Goal: Task Accomplishment & Management: Complete application form

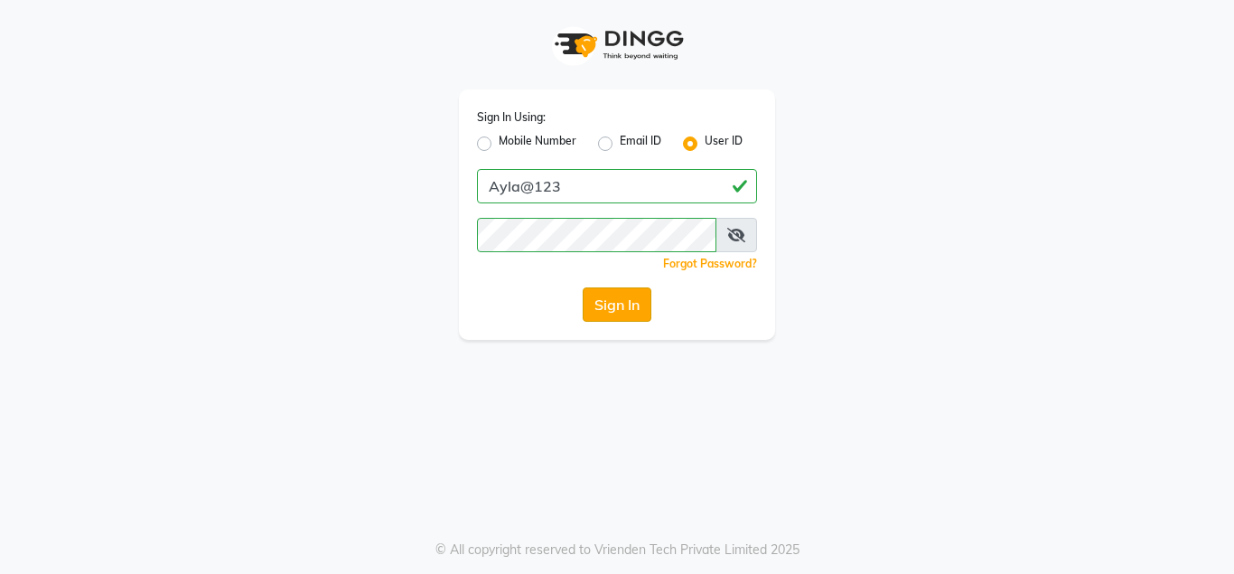
click at [620, 307] on button "Sign In" at bounding box center [617, 304] width 69 height 34
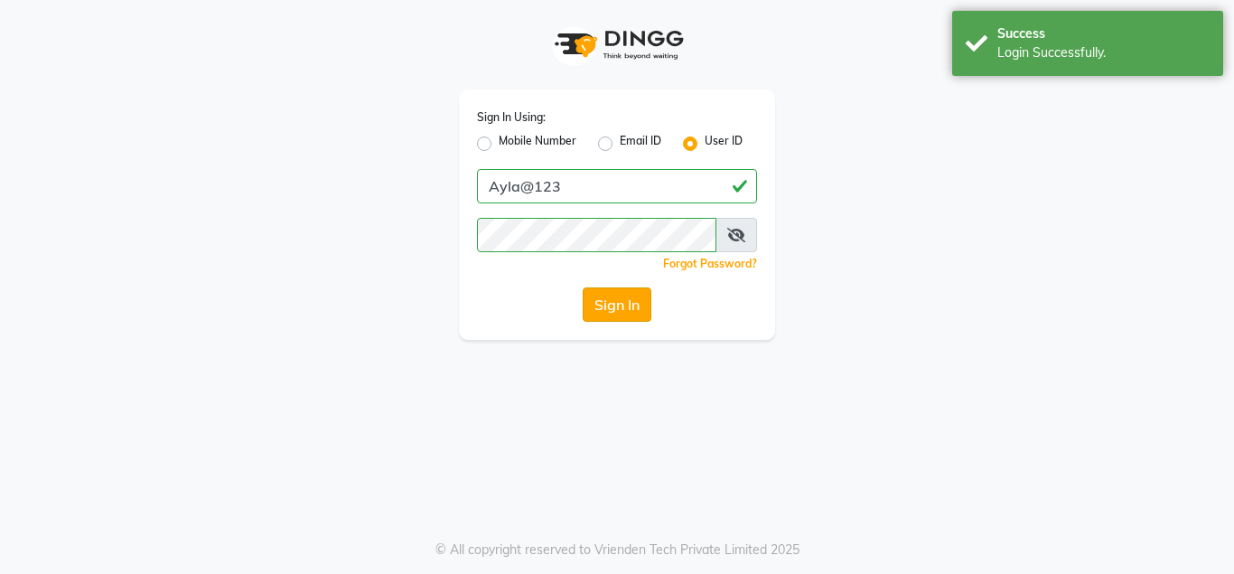
select select "7756"
select select "service"
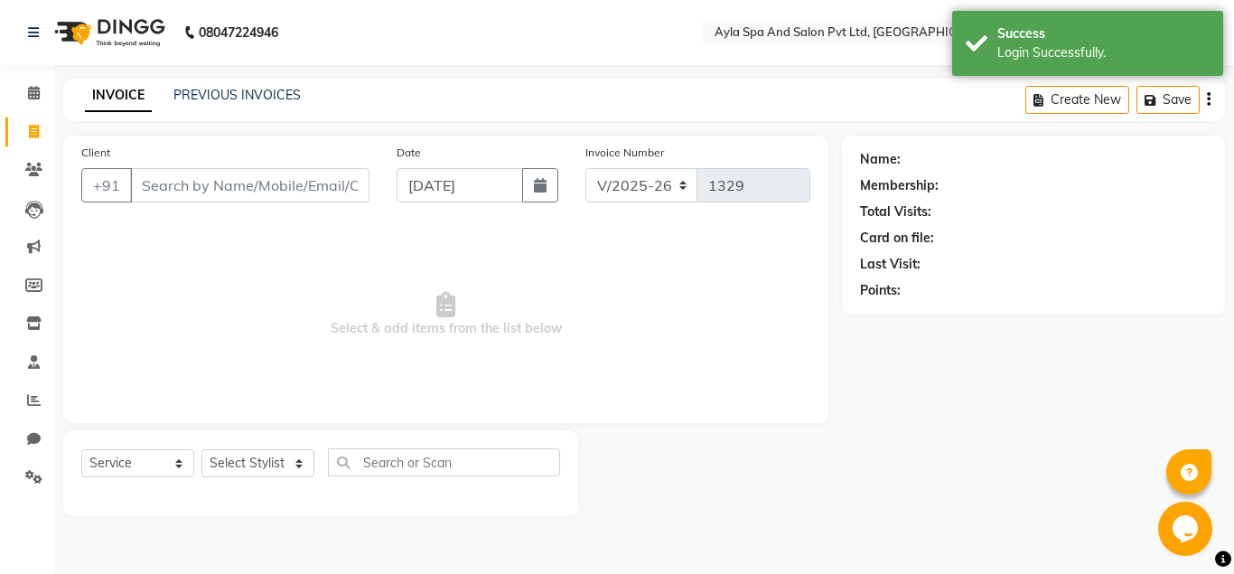
click at [161, 188] on input "Client" at bounding box center [249, 185] width 239 height 34
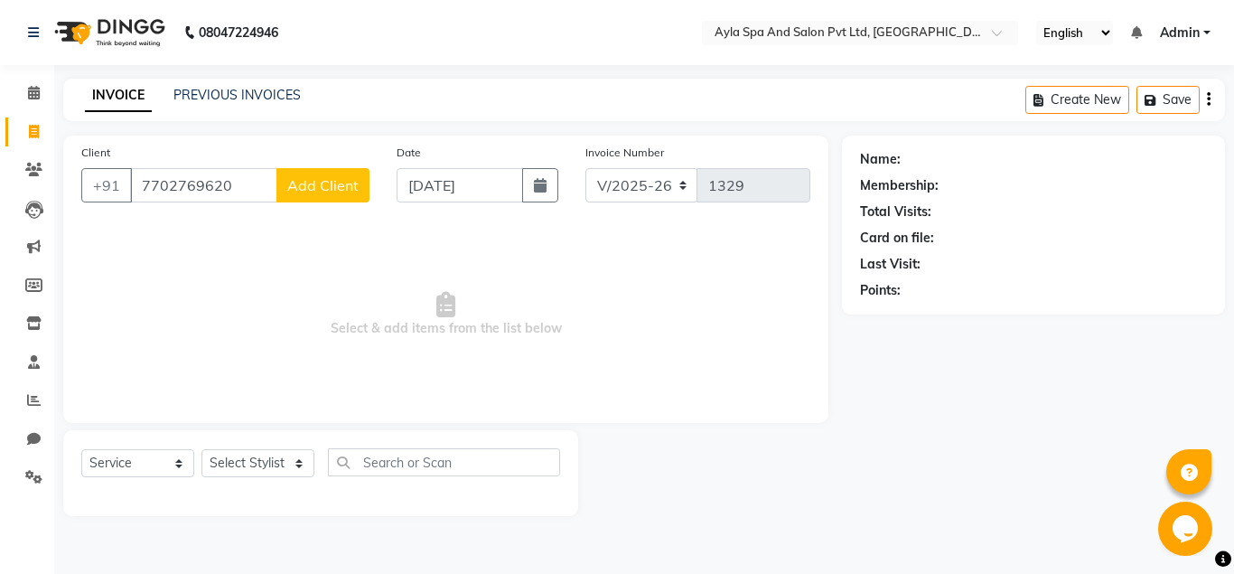
click at [232, 187] on input "7702769620" at bounding box center [203, 185] width 147 height 34
type input "7"
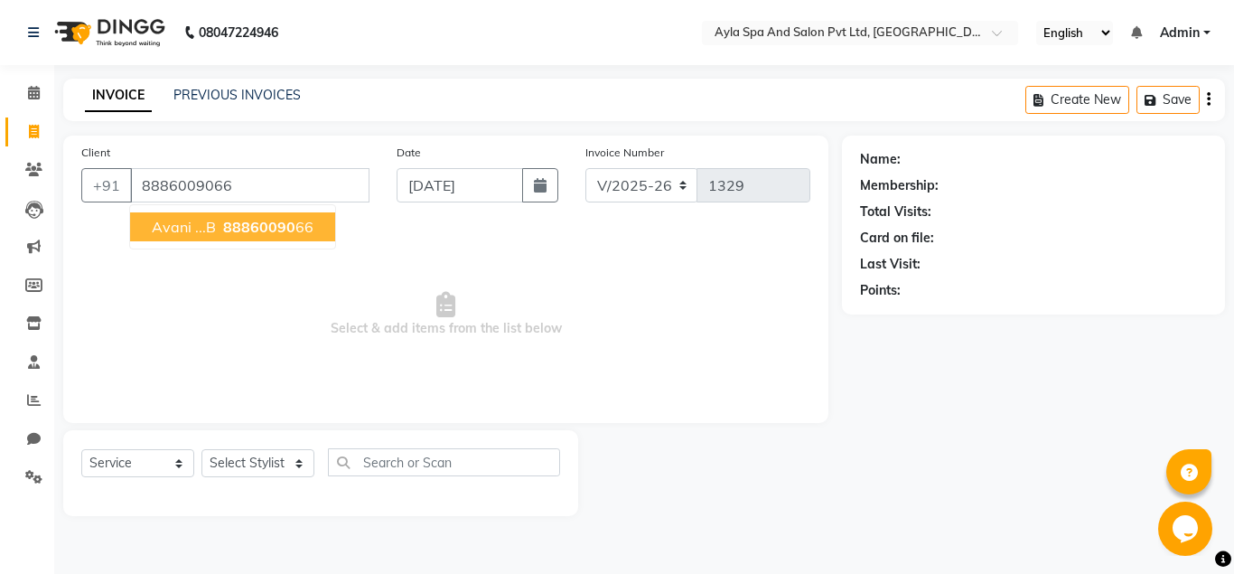
type input "8886009066"
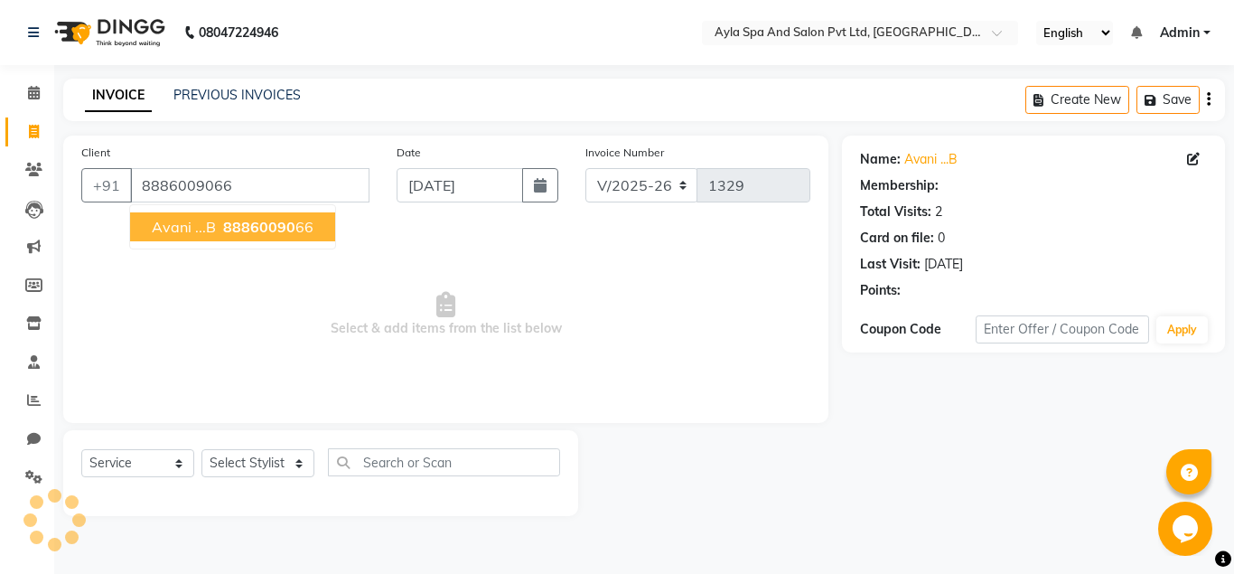
select select "1: Object"
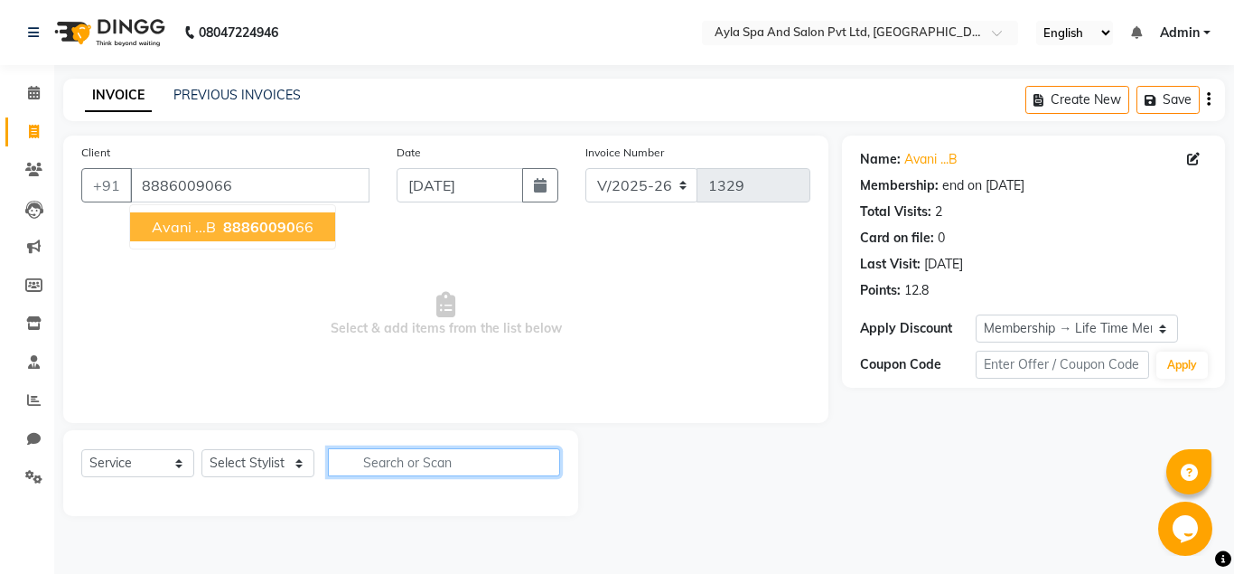
click at [367, 467] on input "text" at bounding box center [444, 462] width 232 height 28
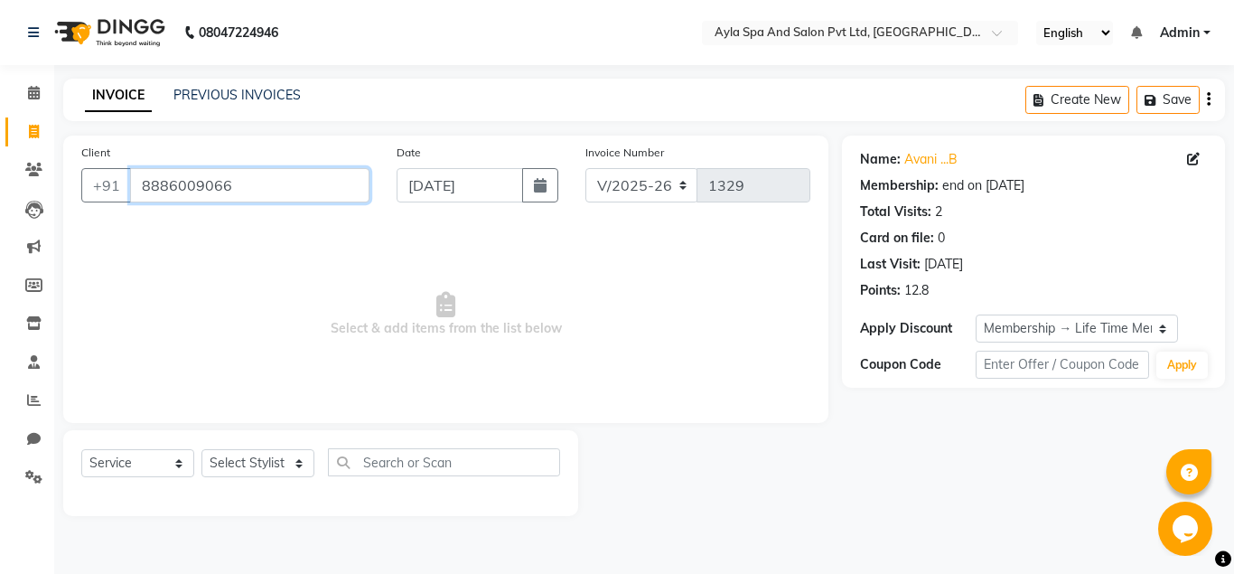
click at [271, 178] on input "8886009066" at bounding box center [249, 185] width 239 height 34
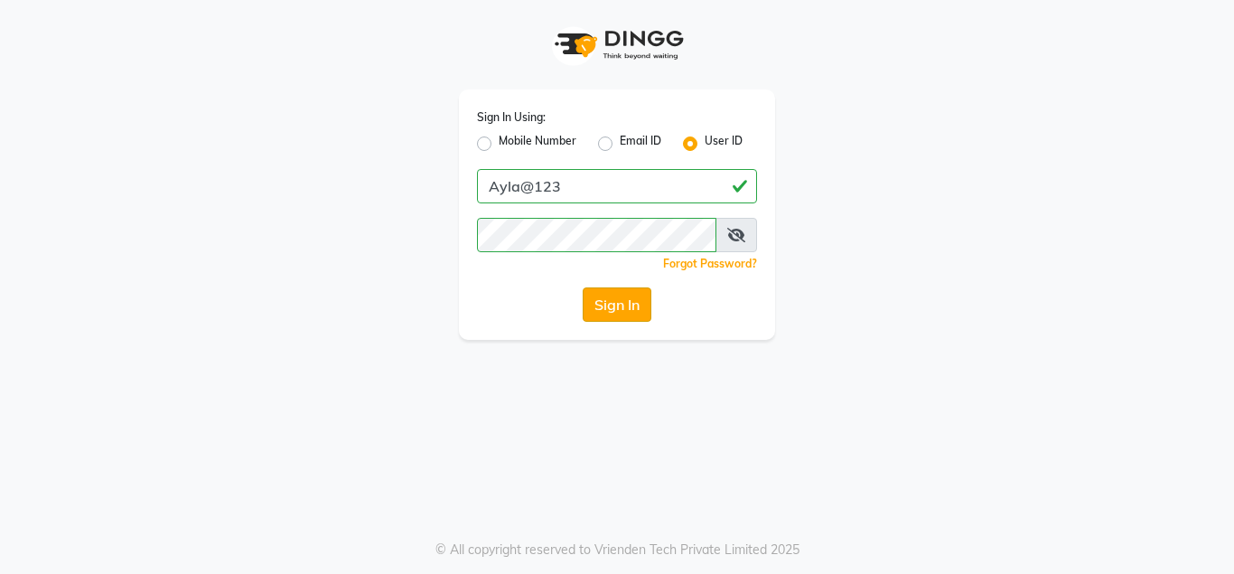
click at [633, 304] on button "Sign In" at bounding box center [617, 304] width 69 height 34
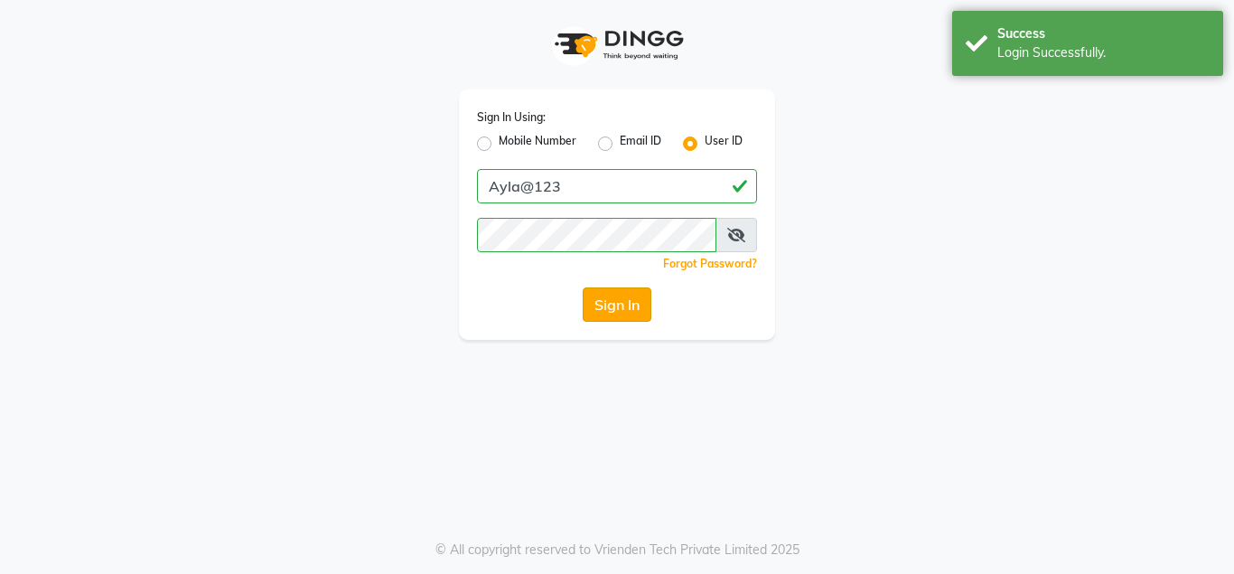
select select "service"
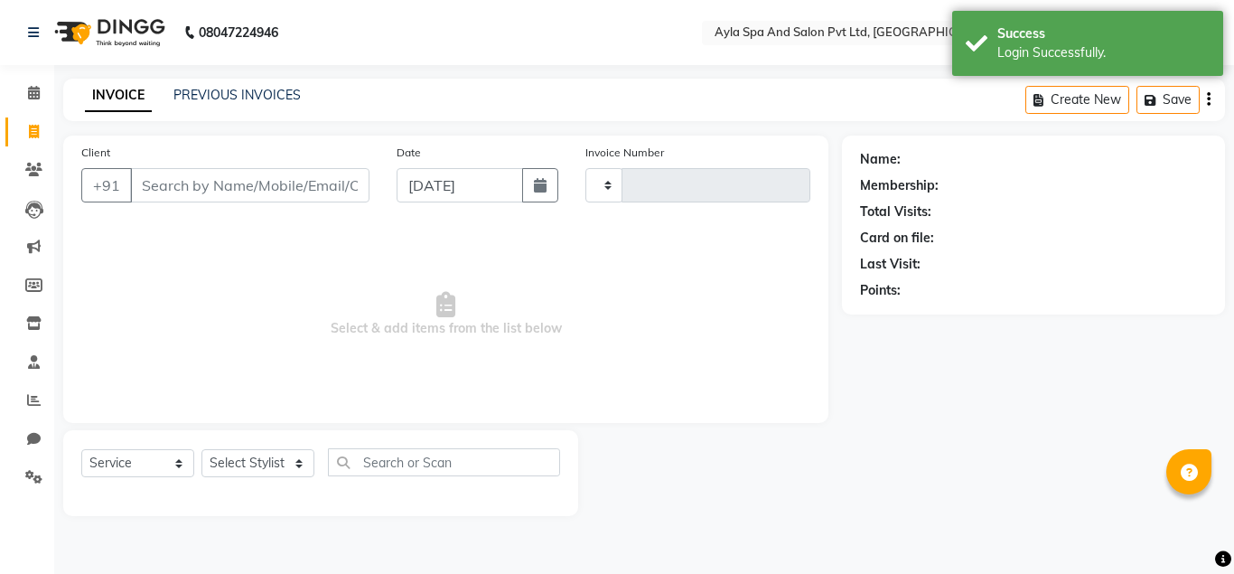
type input "1329"
select select "7756"
click at [315, 182] on input "Client" at bounding box center [249, 185] width 239 height 34
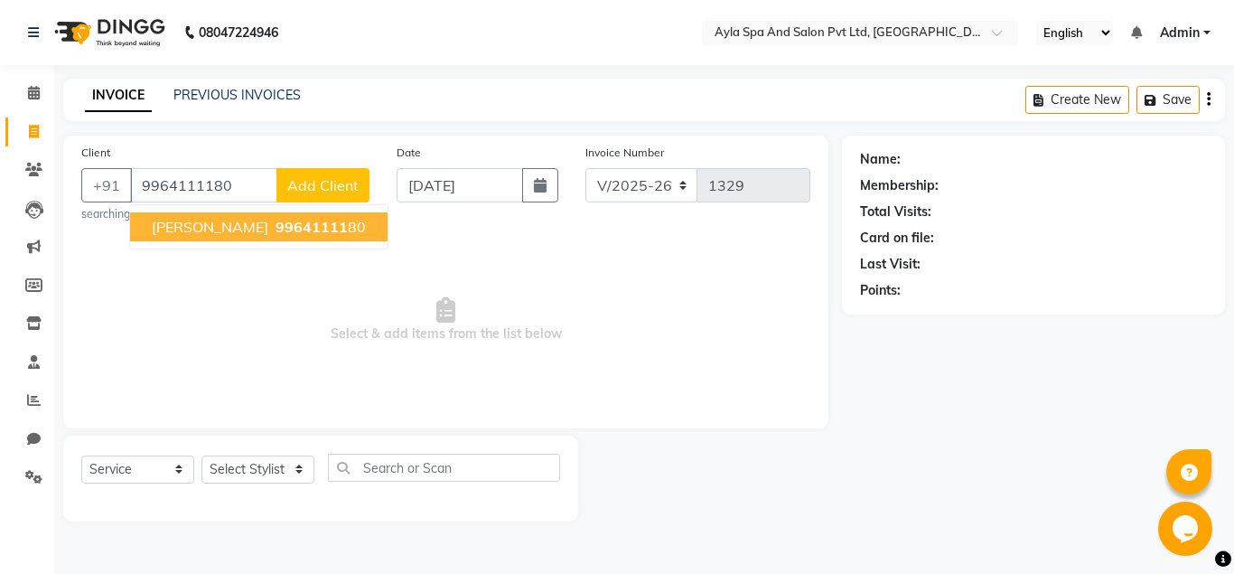
type input "9964111180"
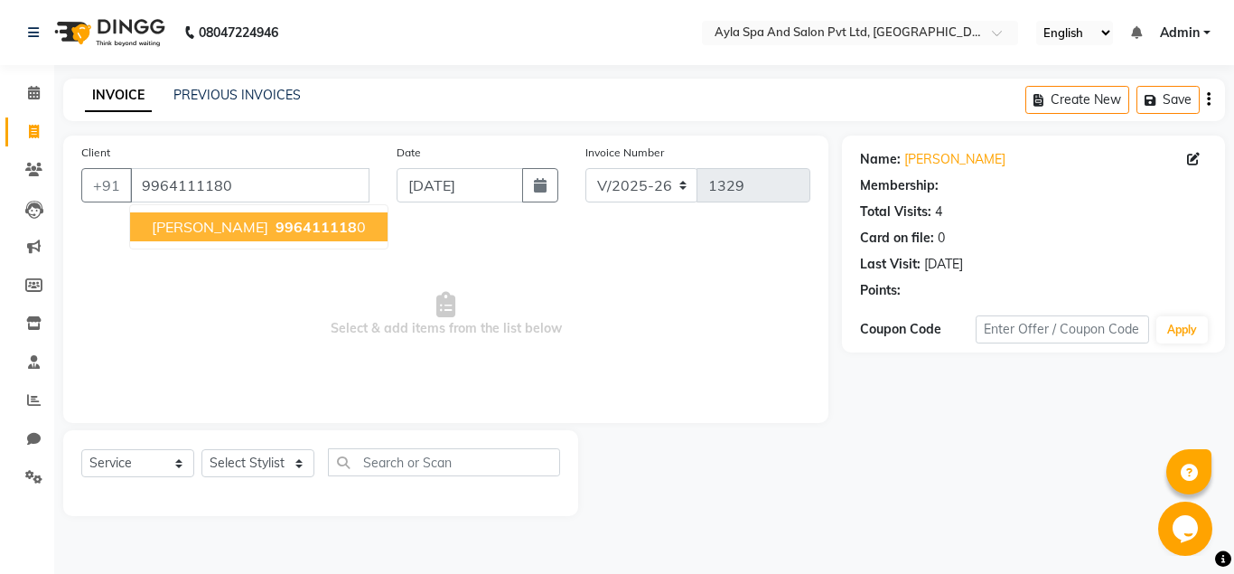
select select "1: Object"
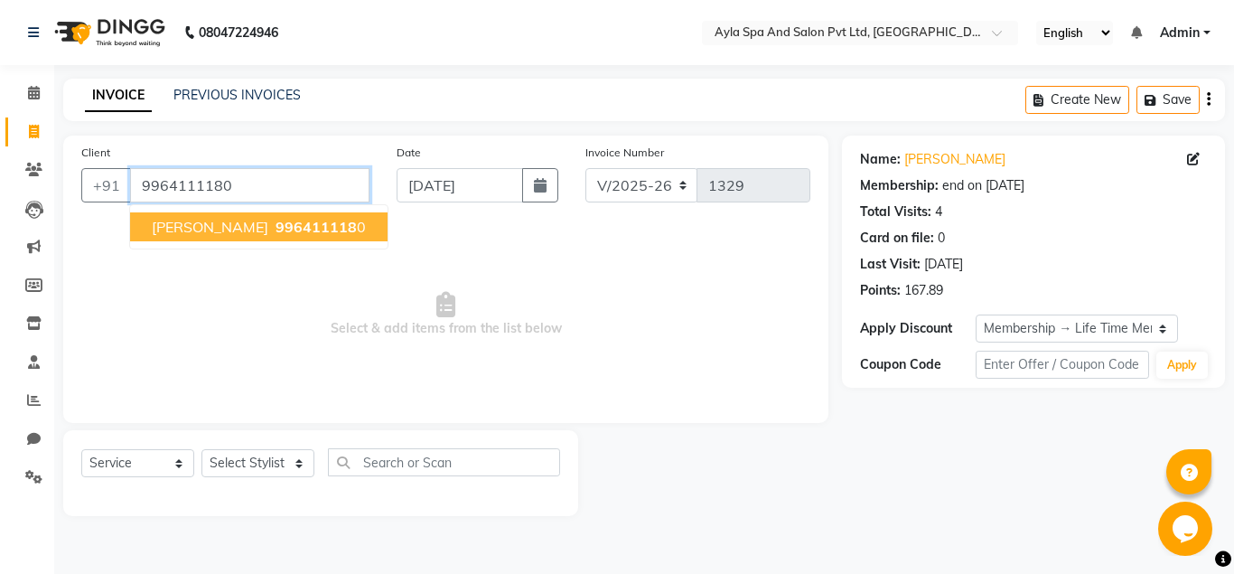
click at [266, 189] on input "9964111180" at bounding box center [249, 185] width 239 height 34
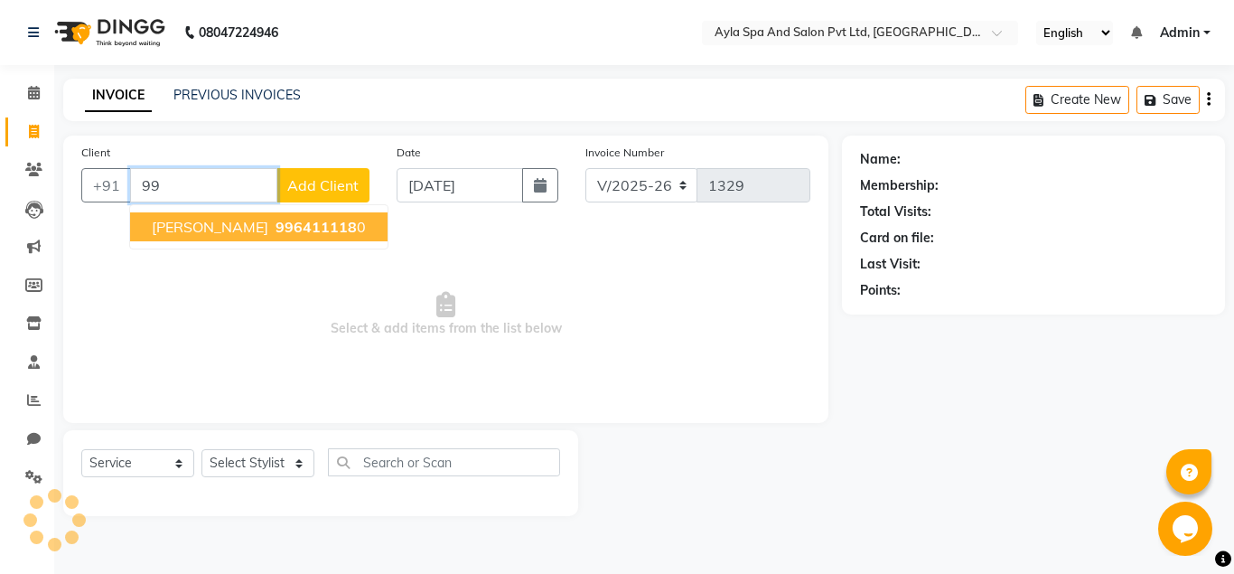
type input "9"
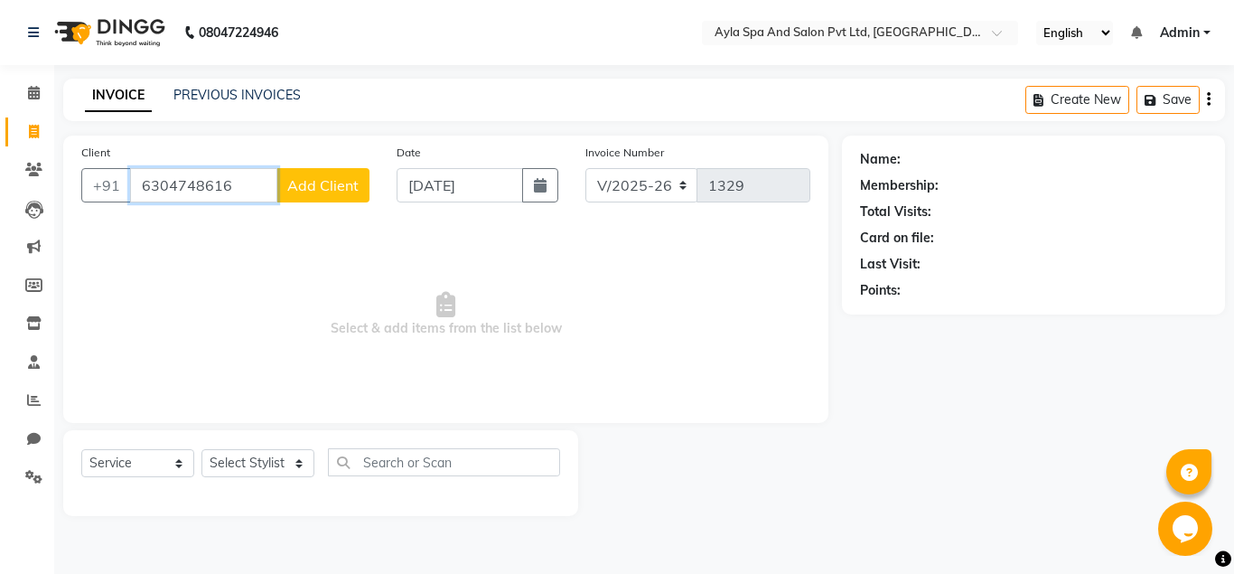
type input "6304748616"
click at [321, 175] on button "Add Client" at bounding box center [322, 185] width 93 height 34
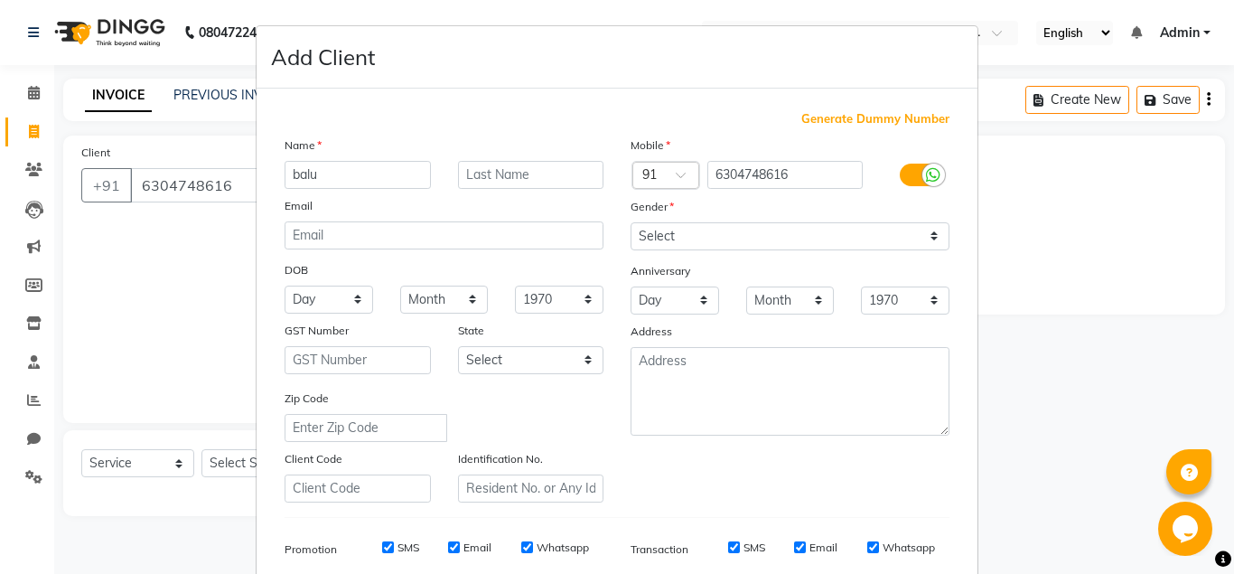
type input "balu"
click at [1107, 252] on ngb-modal-window "Add Client Generate Dummy Number Name balu Email DOB Day 01 02 03 04 05 06 07 0…" at bounding box center [617, 287] width 1234 height 574
click at [1103, 416] on ngb-modal-window "Add Client Generate Dummy Number Name balu Email DOB Day 01 02 03 04 05 06 07 0…" at bounding box center [617, 287] width 1234 height 574
click at [1102, 418] on ngb-modal-window "Add Client Generate Dummy Number Name balu Email DOB Day 01 02 03 04 05 06 07 0…" at bounding box center [617, 287] width 1234 height 574
click at [203, 336] on ngb-modal-window "Add Client Generate Dummy Number Name balu Email DOB Day 01 02 03 04 05 06 07 0…" at bounding box center [617, 287] width 1234 height 574
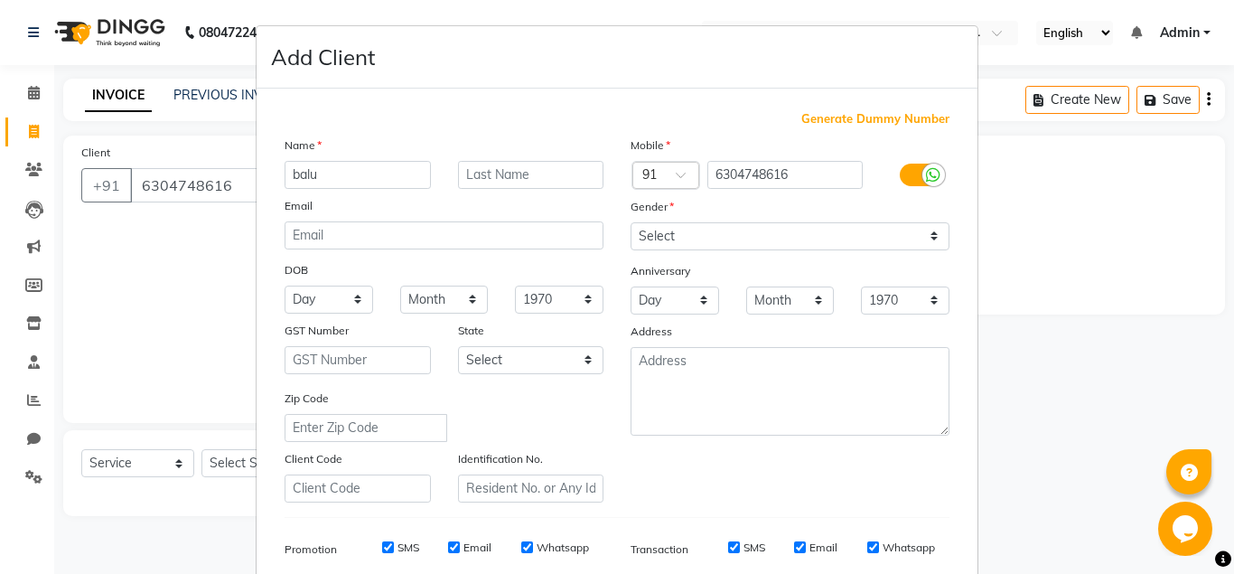
click at [1142, 356] on ngb-modal-window "Add Client Generate Dummy Number Name balu Email DOB Day 01 02 03 04 05 06 07 0…" at bounding box center [617, 287] width 1234 height 574
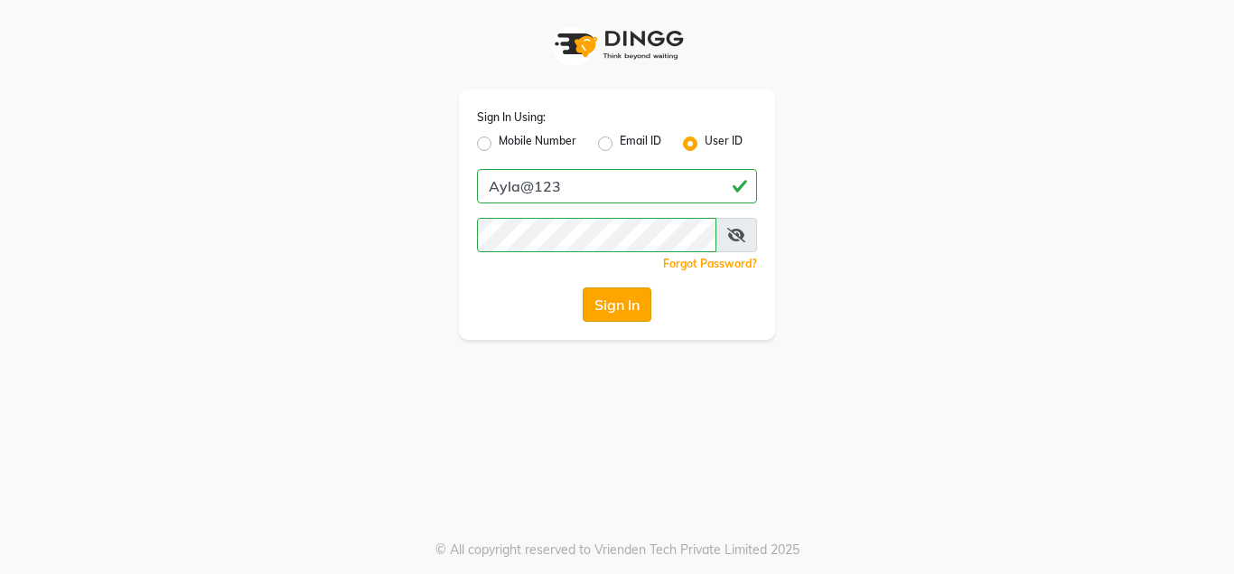
click at [608, 305] on button "Sign In" at bounding box center [617, 304] width 69 height 34
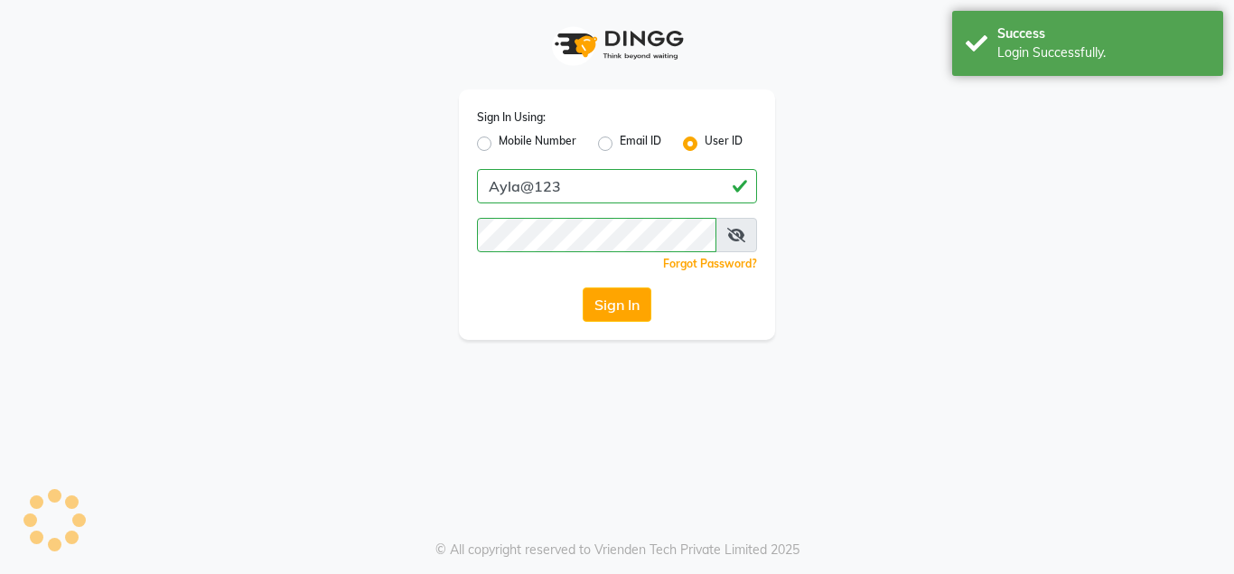
select select "service"
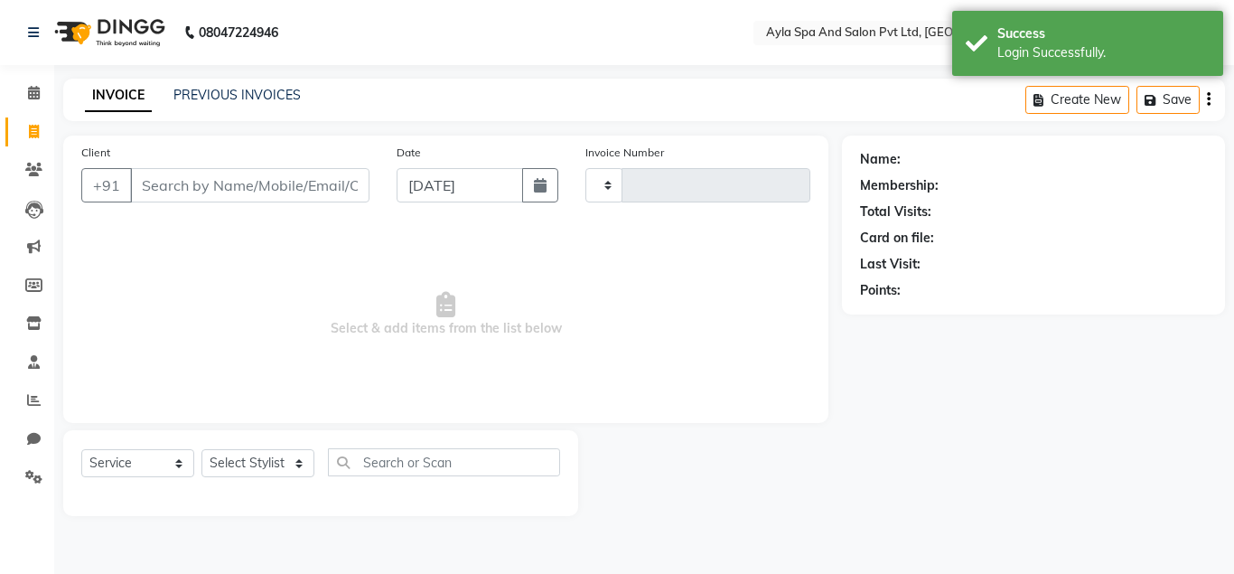
select select "en"
type input "1329"
select select "7756"
